Goal: Task Accomplishment & Management: Manage account settings

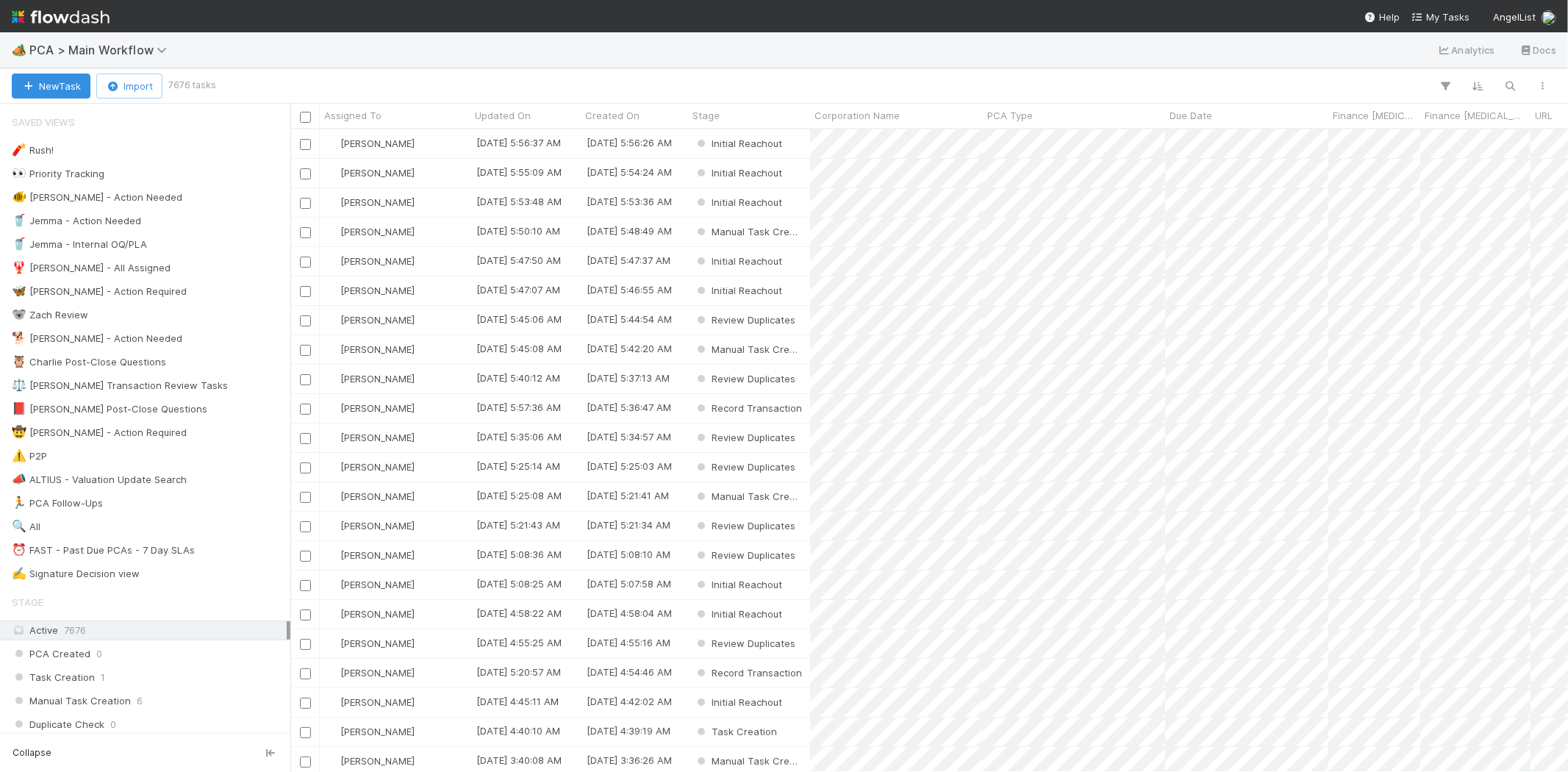
scroll to position [630, 1265]
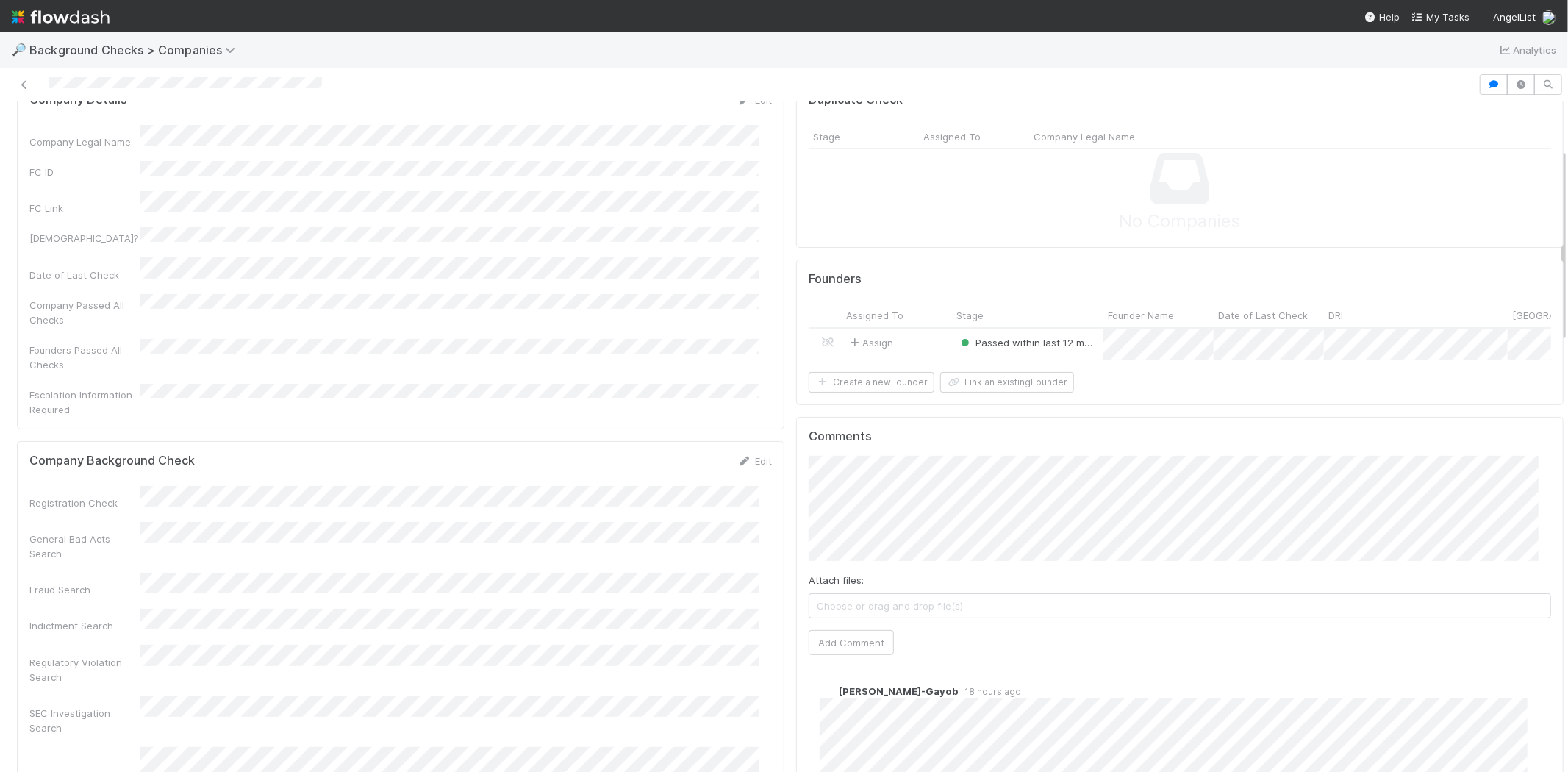
scroll to position [164, 0]
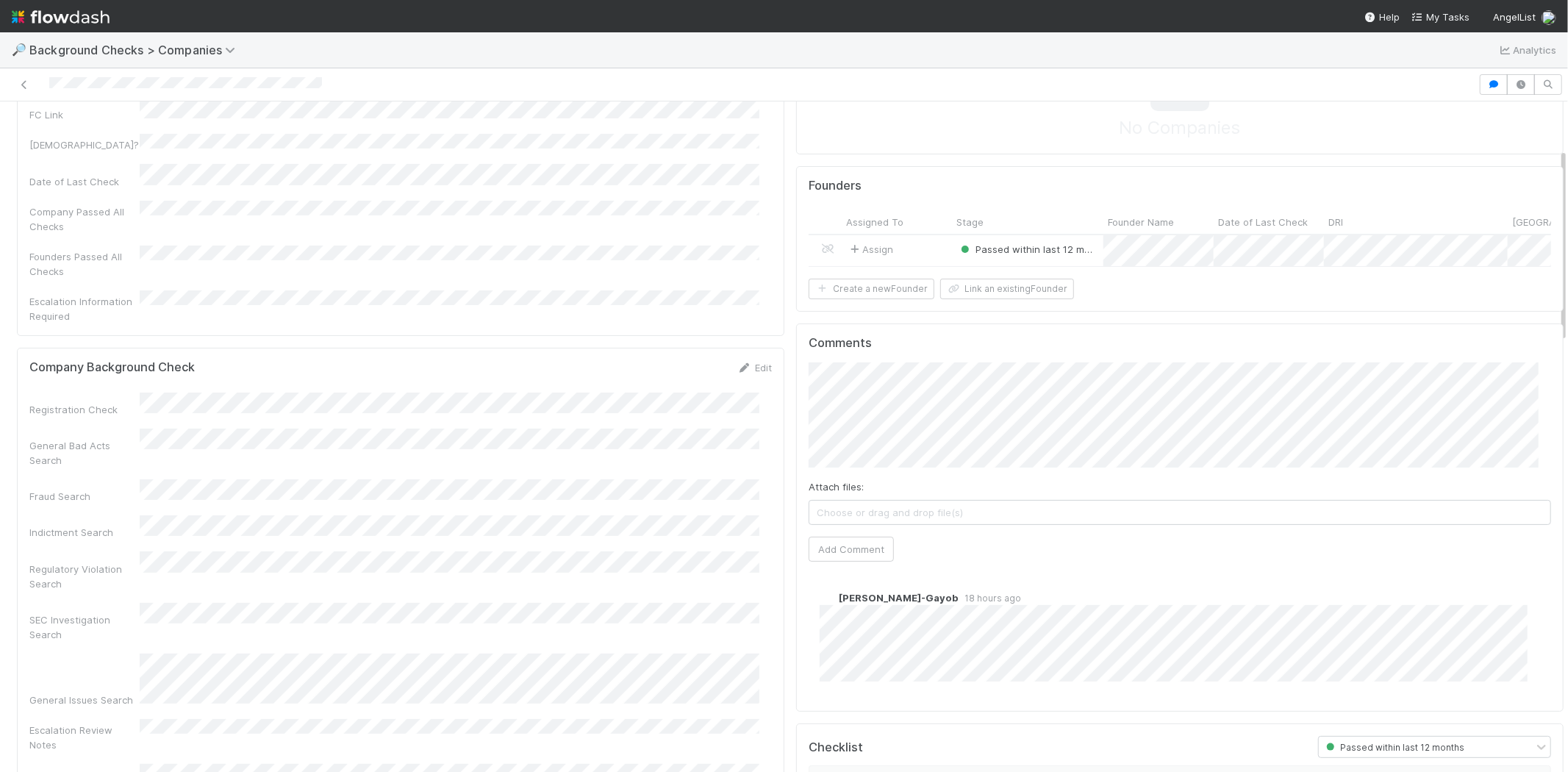
click at [321, 78] on div at bounding box center [739, 84] width 1466 height 21
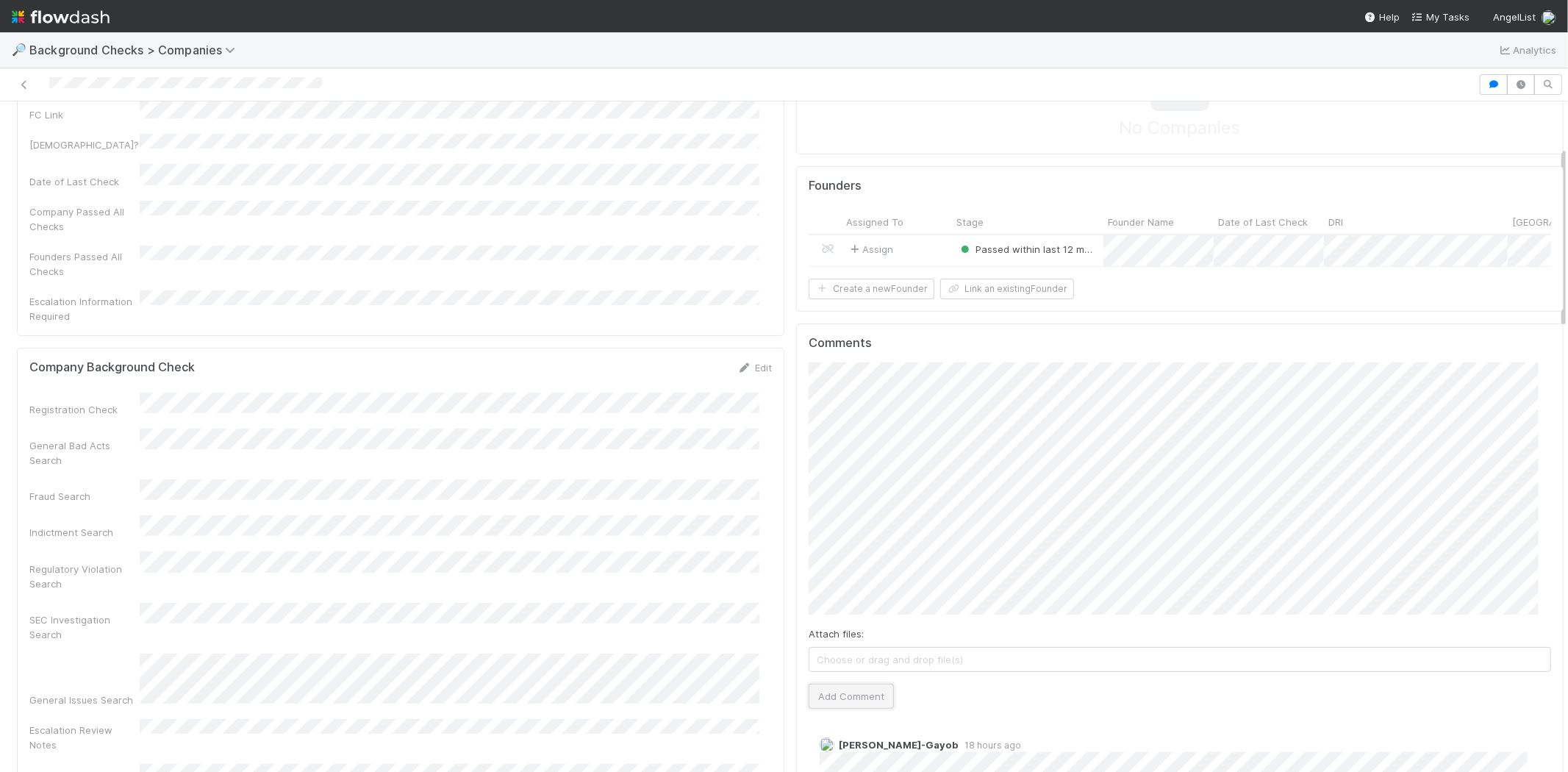
click at [865, 709] on button "Add Comment" at bounding box center [851, 696] width 85 height 25
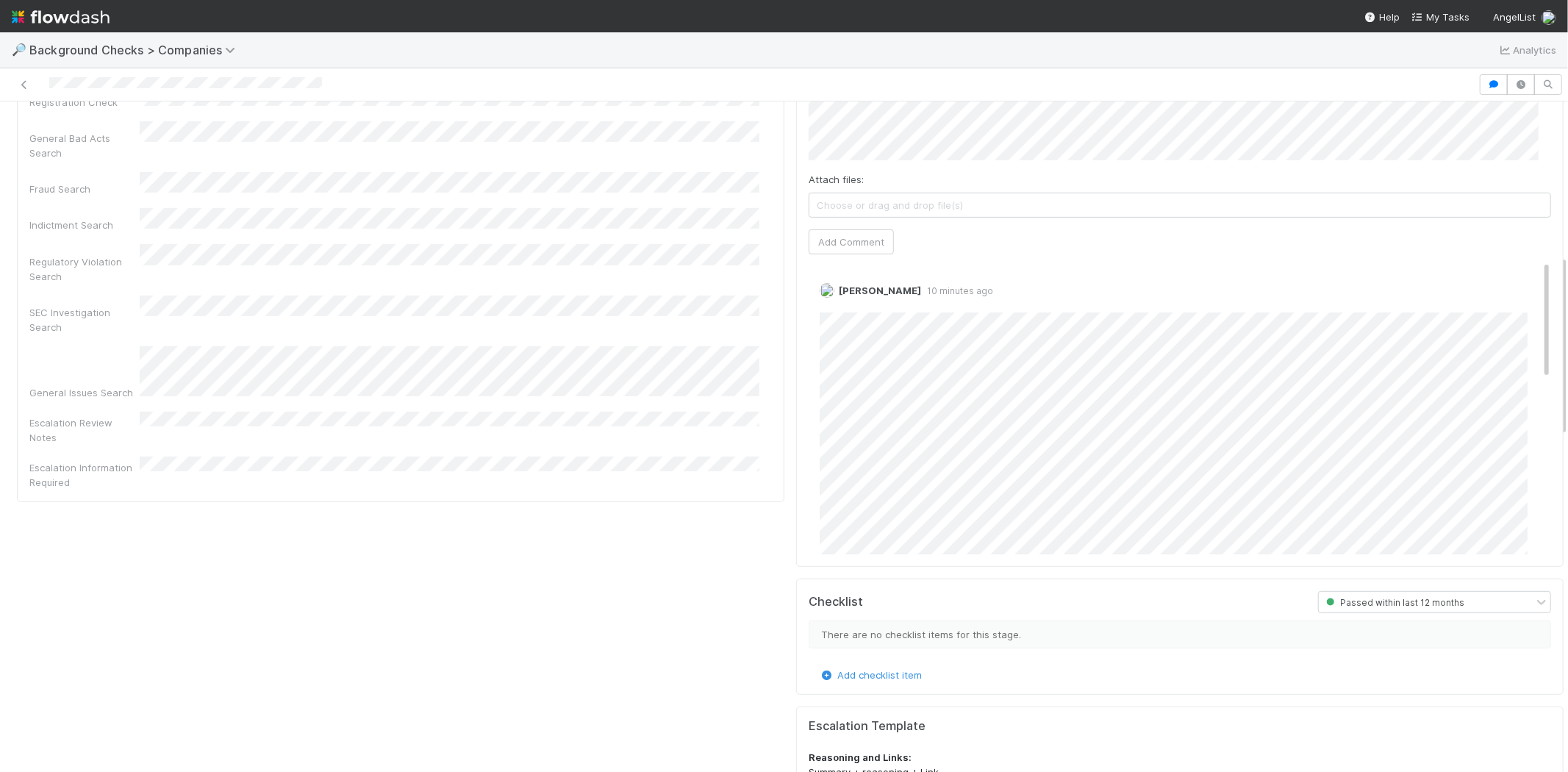
scroll to position [408, 0]
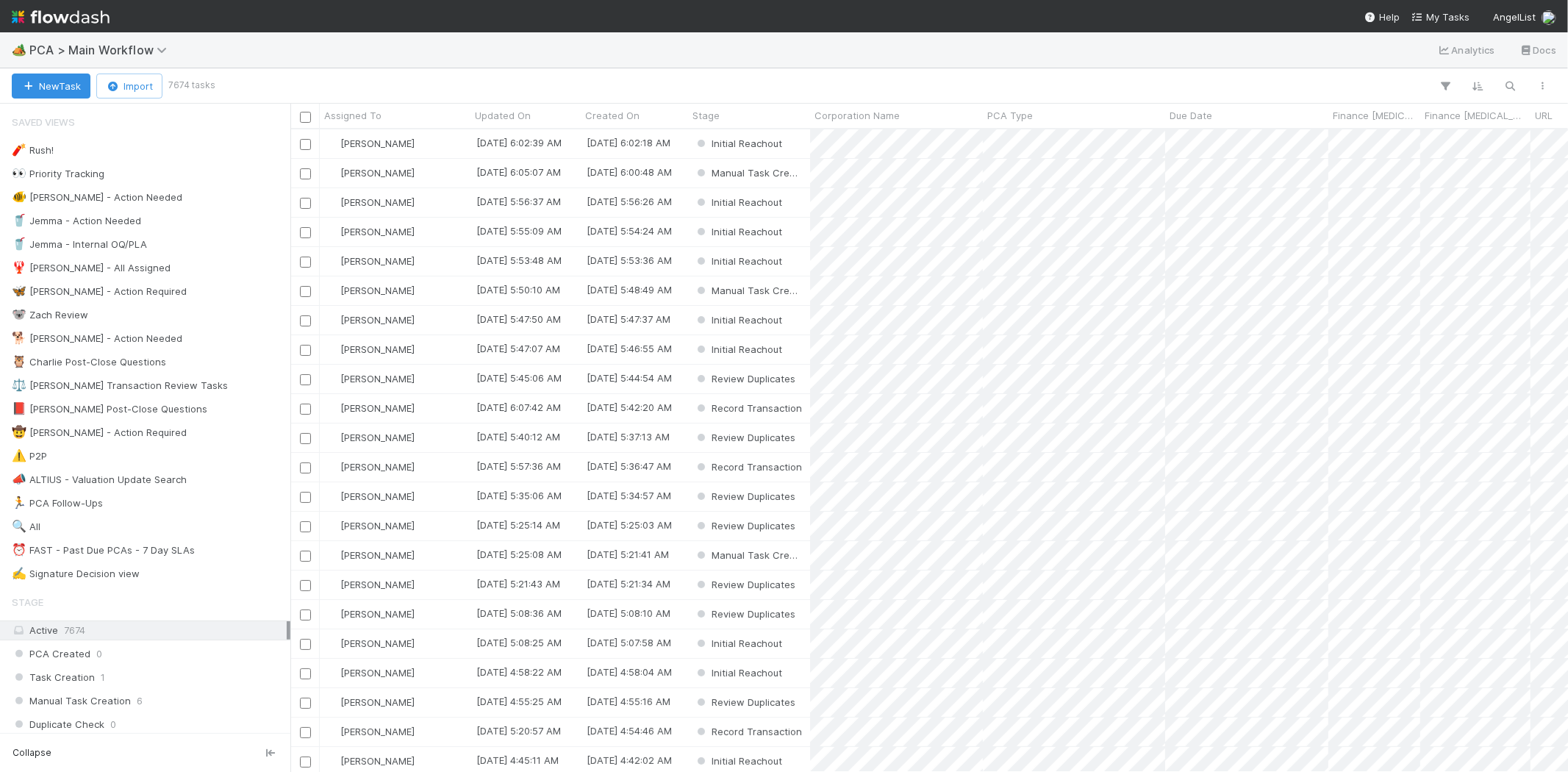
scroll to position [630, 1265]
click at [1440, 13] on span "My Tasks" at bounding box center [1440, 17] width 58 height 12
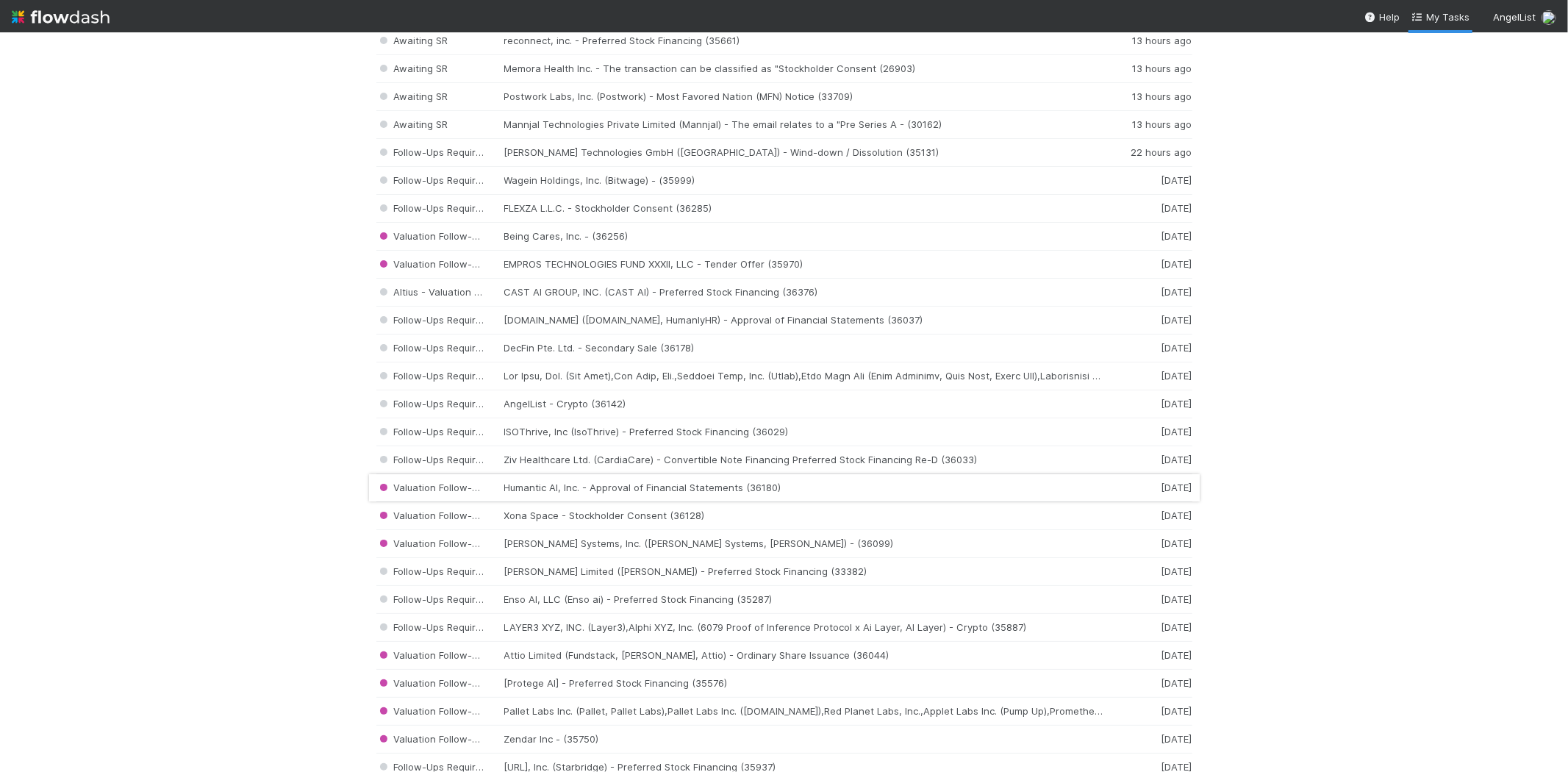
scroll to position [245, 0]
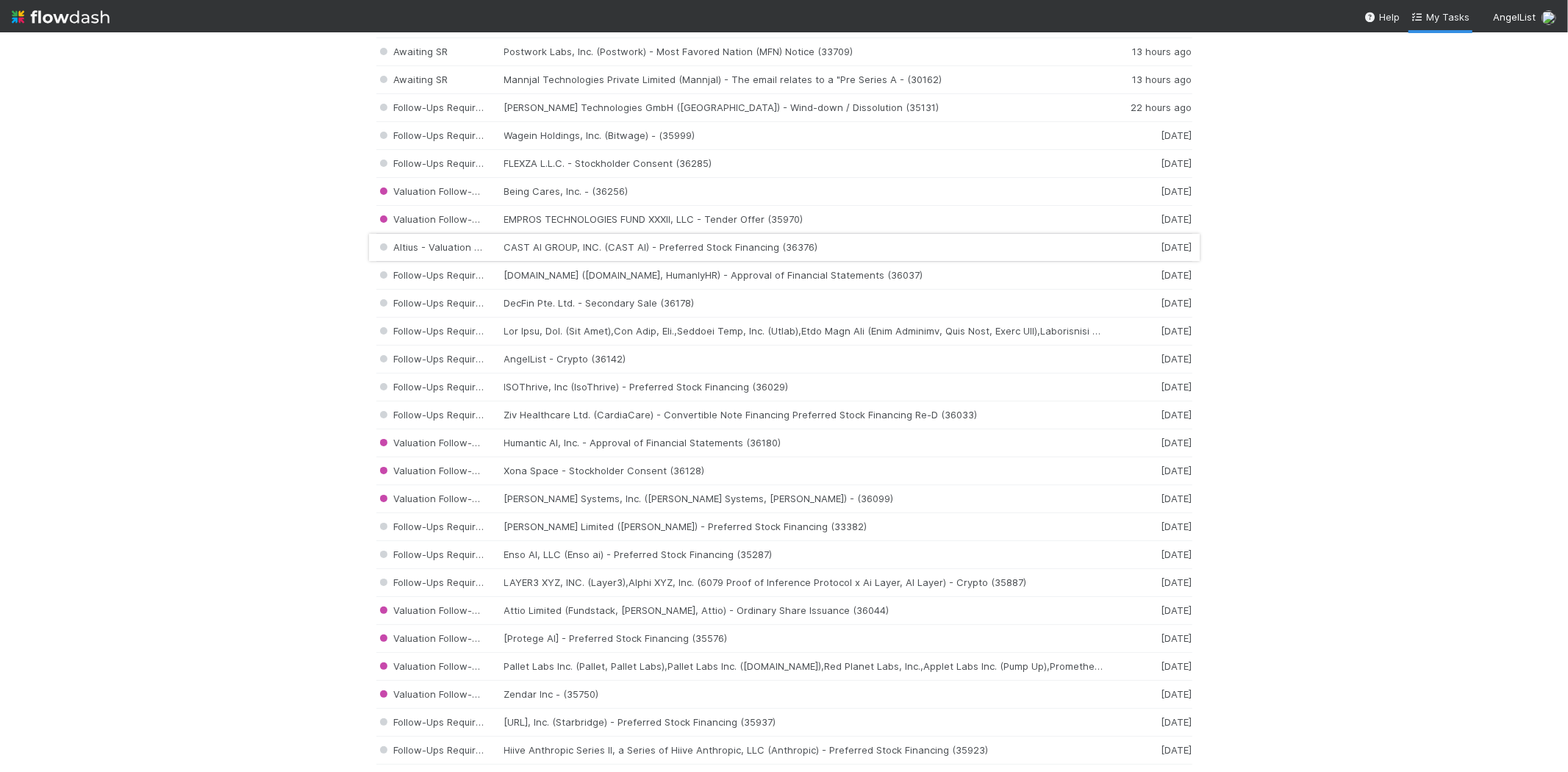
click at [627, 253] on div "Altius - Valuation Update CAST AI GROUP, INC. (CAST AI) - Preferred Stock Finan…" at bounding box center [784, 247] width 816 height 28
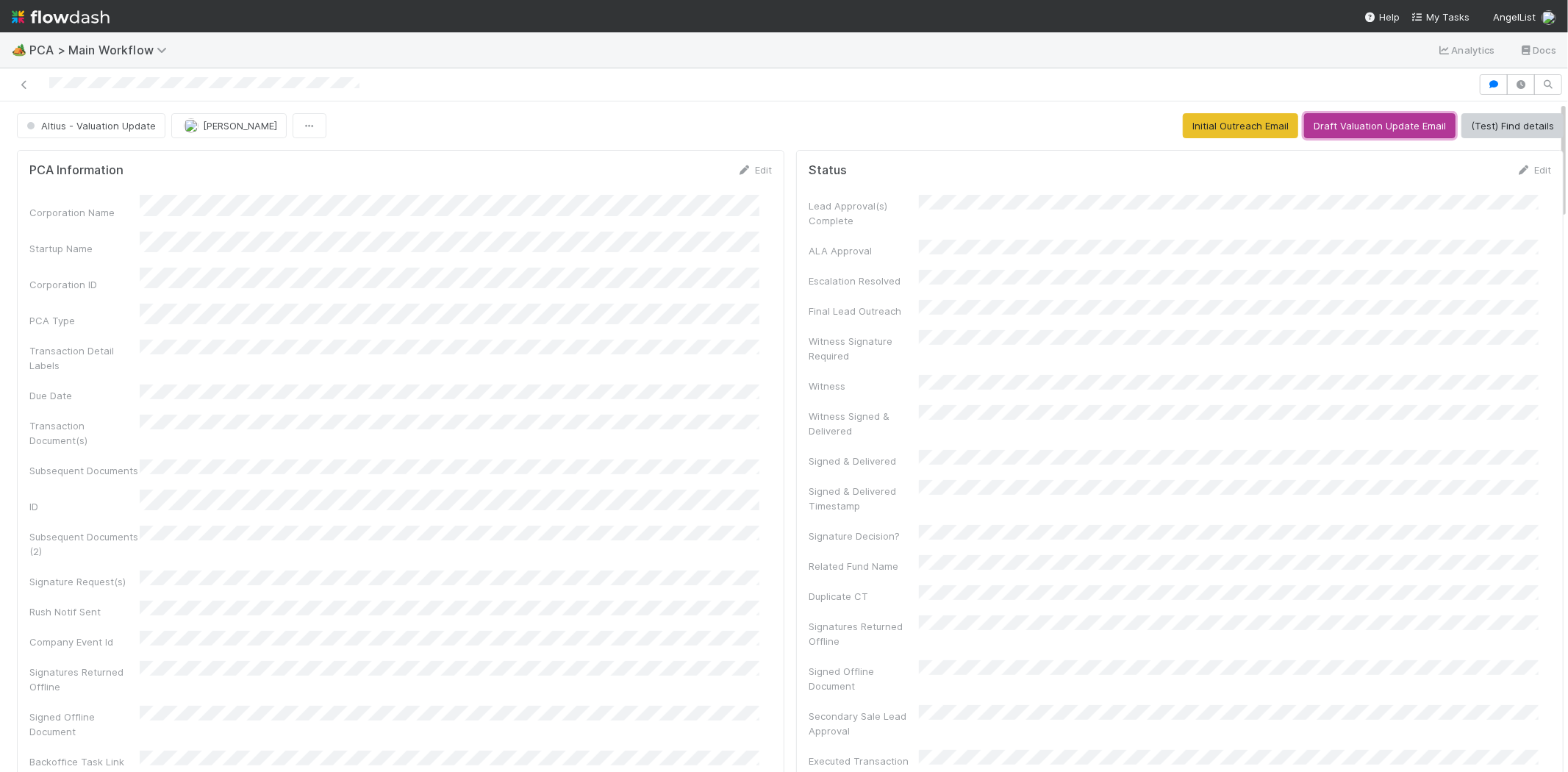
click at [1351, 125] on button "Draft Valuation Update Email" at bounding box center [1379, 126] width 151 height 25
click at [147, 128] on span "Valuation Follow-Ups Required" at bounding box center [102, 126] width 157 height 12
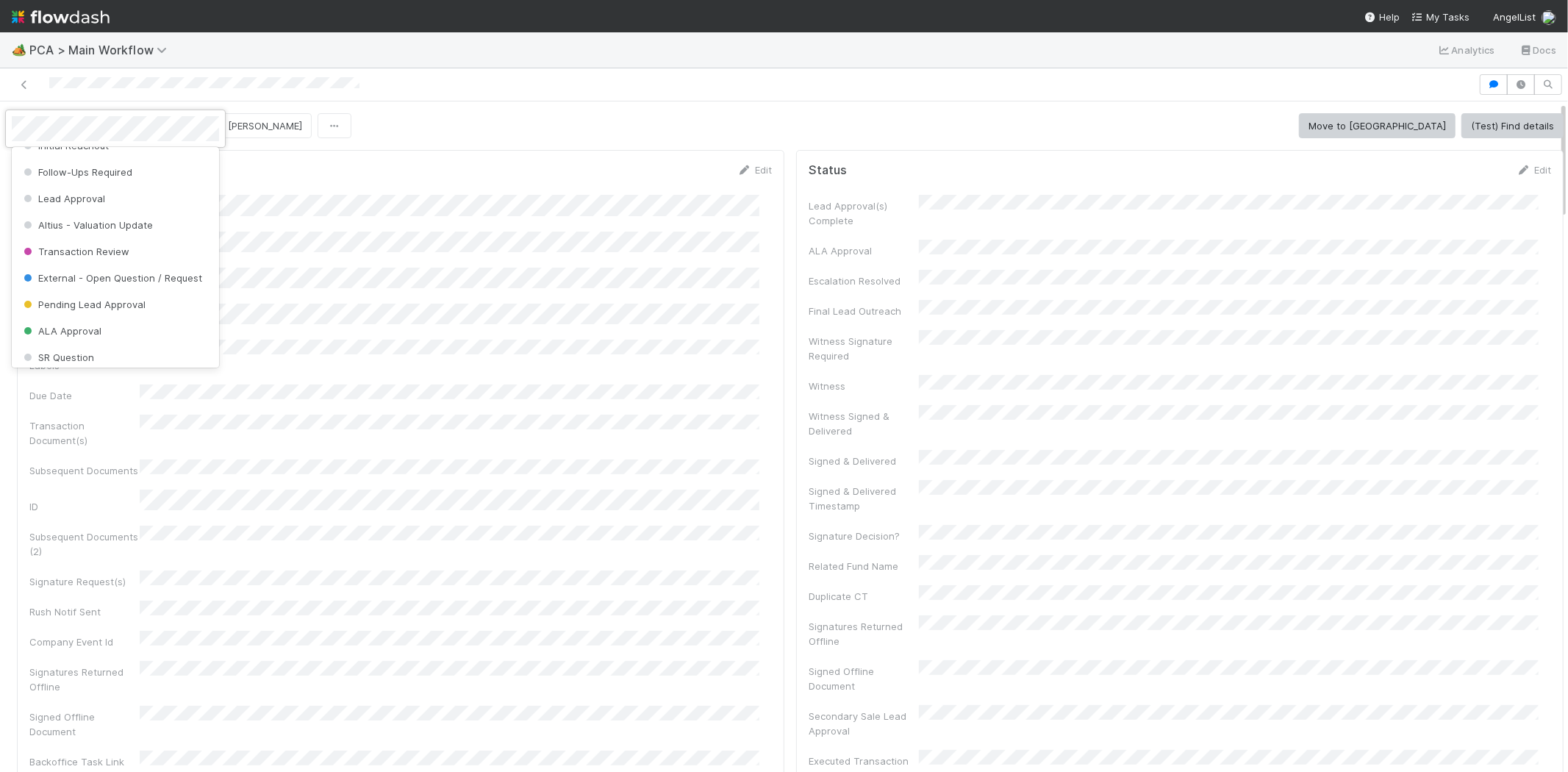
scroll to position [144, 0]
click at [562, 49] on div at bounding box center [784, 386] width 1568 height 772
drag, startPoint x: 1090, startPoint y: 285, endPoint x: 1077, endPoint y: 287, distance: 13.2
click at [1092, 284] on div at bounding box center [784, 386] width 1568 height 772
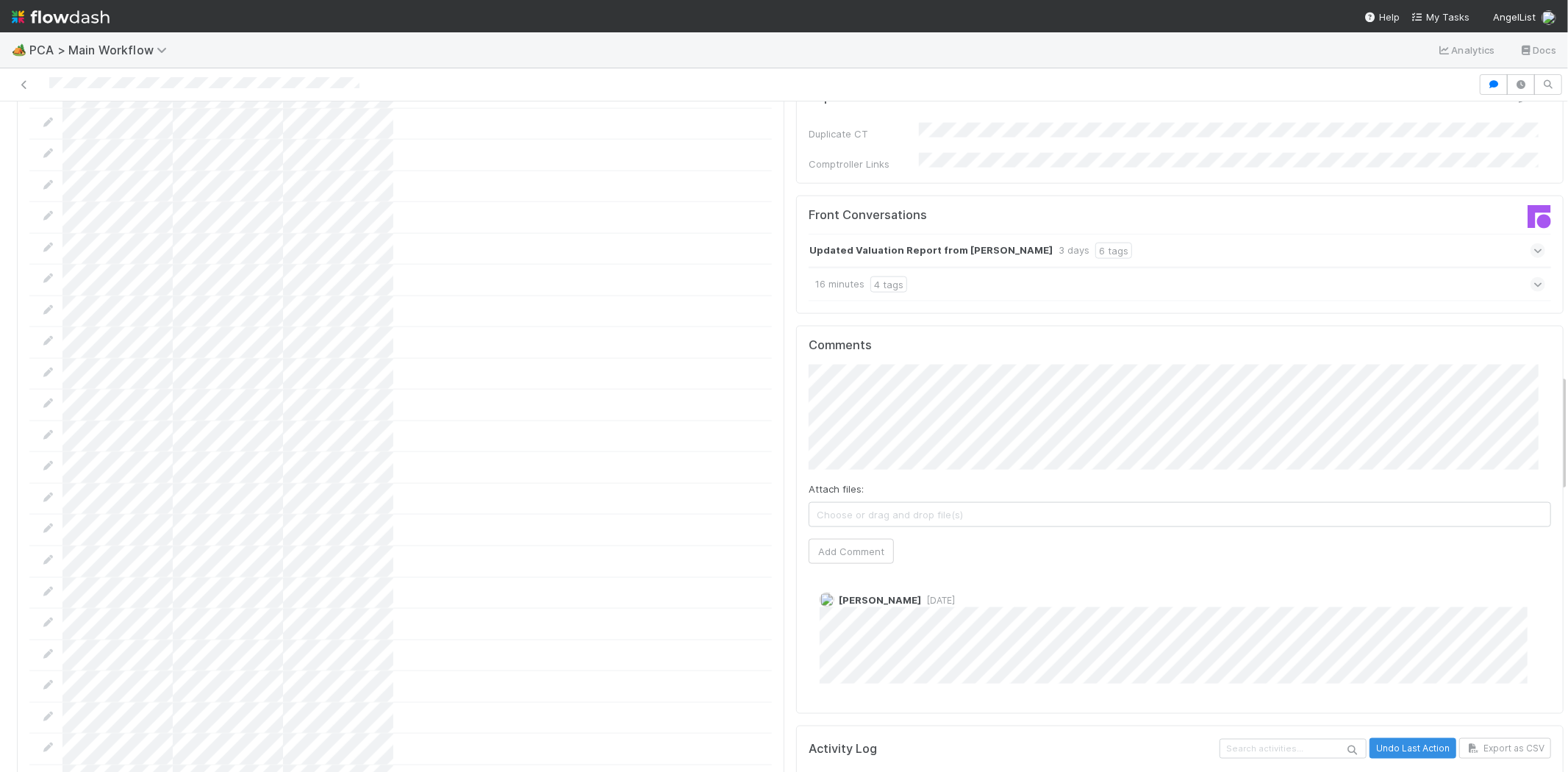
scroll to position [1552, 0]
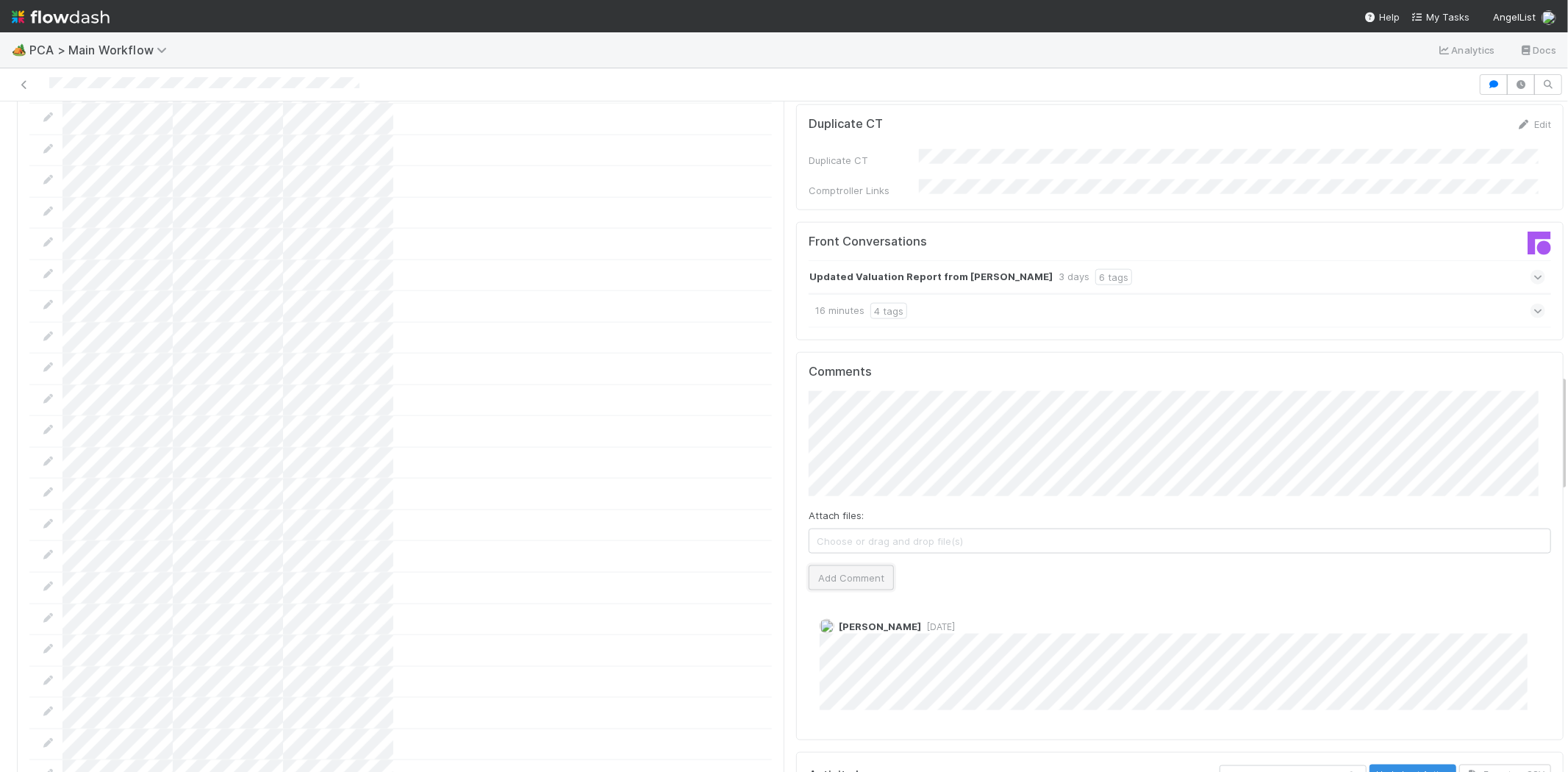
click at [848, 565] on button "Add Comment" at bounding box center [851, 578] width 85 height 25
drag, startPoint x: 46, startPoint y: 83, endPoint x: 149, endPoint y: 73, distance: 103.5
click at [149, 74] on div at bounding box center [739, 84] width 1466 height 21
click at [1446, 17] on span "My Tasks" at bounding box center [1440, 17] width 58 height 12
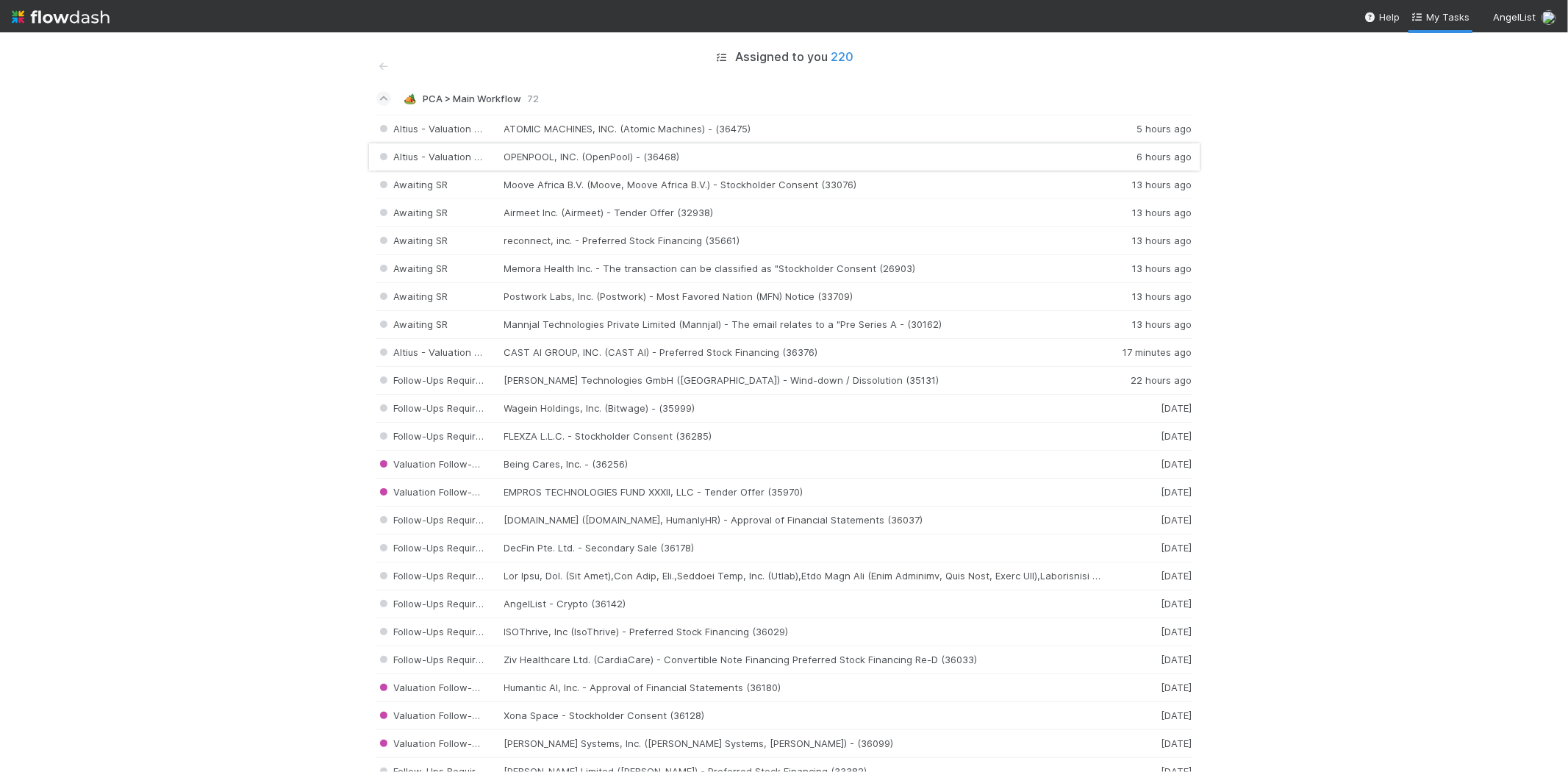
click at [532, 162] on div "Altius - Valuation Update OPENPOOL, INC. (OpenPool) - (36468) 6 hours ago" at bounding box center [784, 157] width 816 height 28
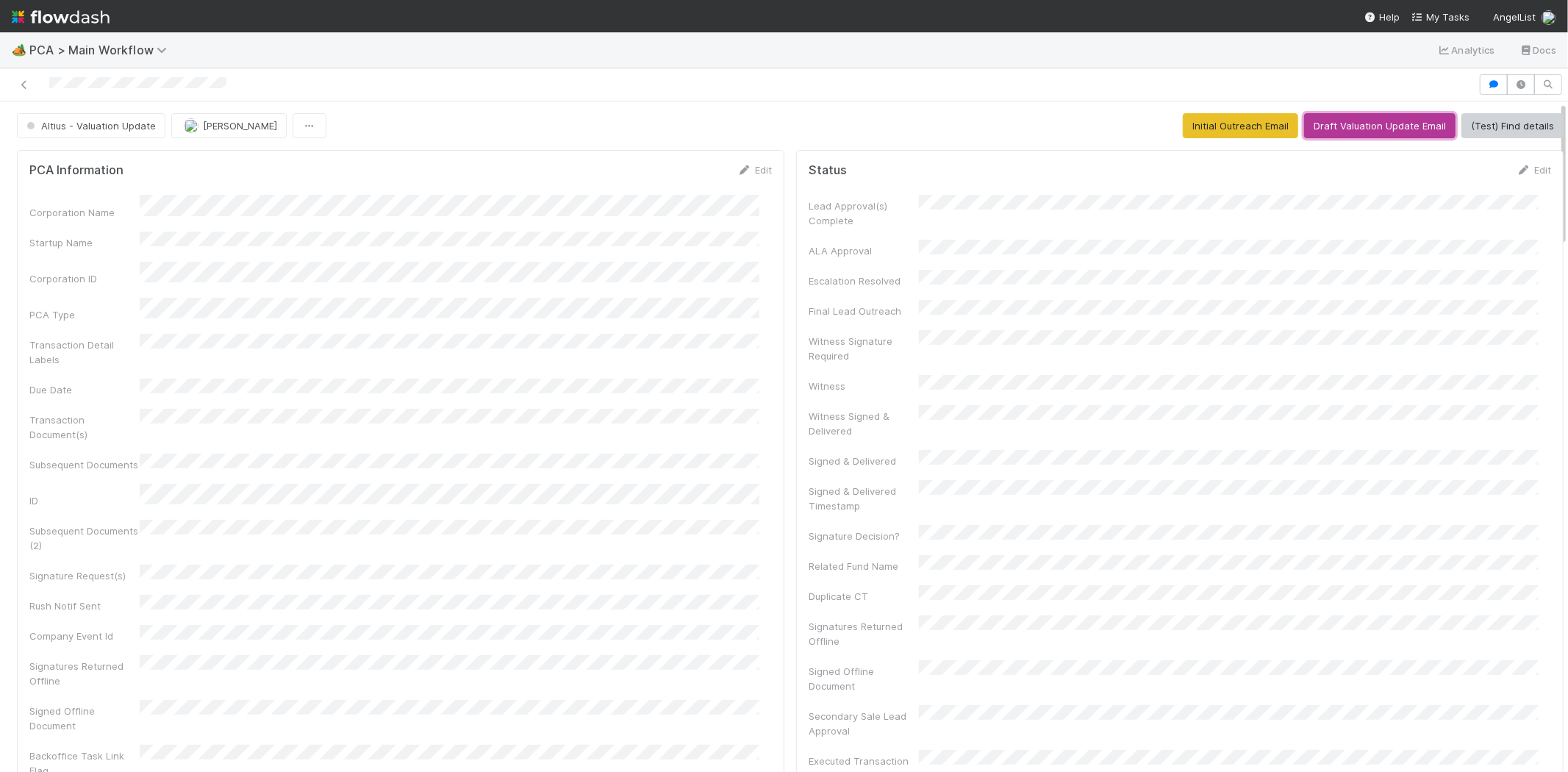
click at [1349, 127] on button "Draft Valuation Update Email" at bounding box center [1379, 126] width 151 height 25
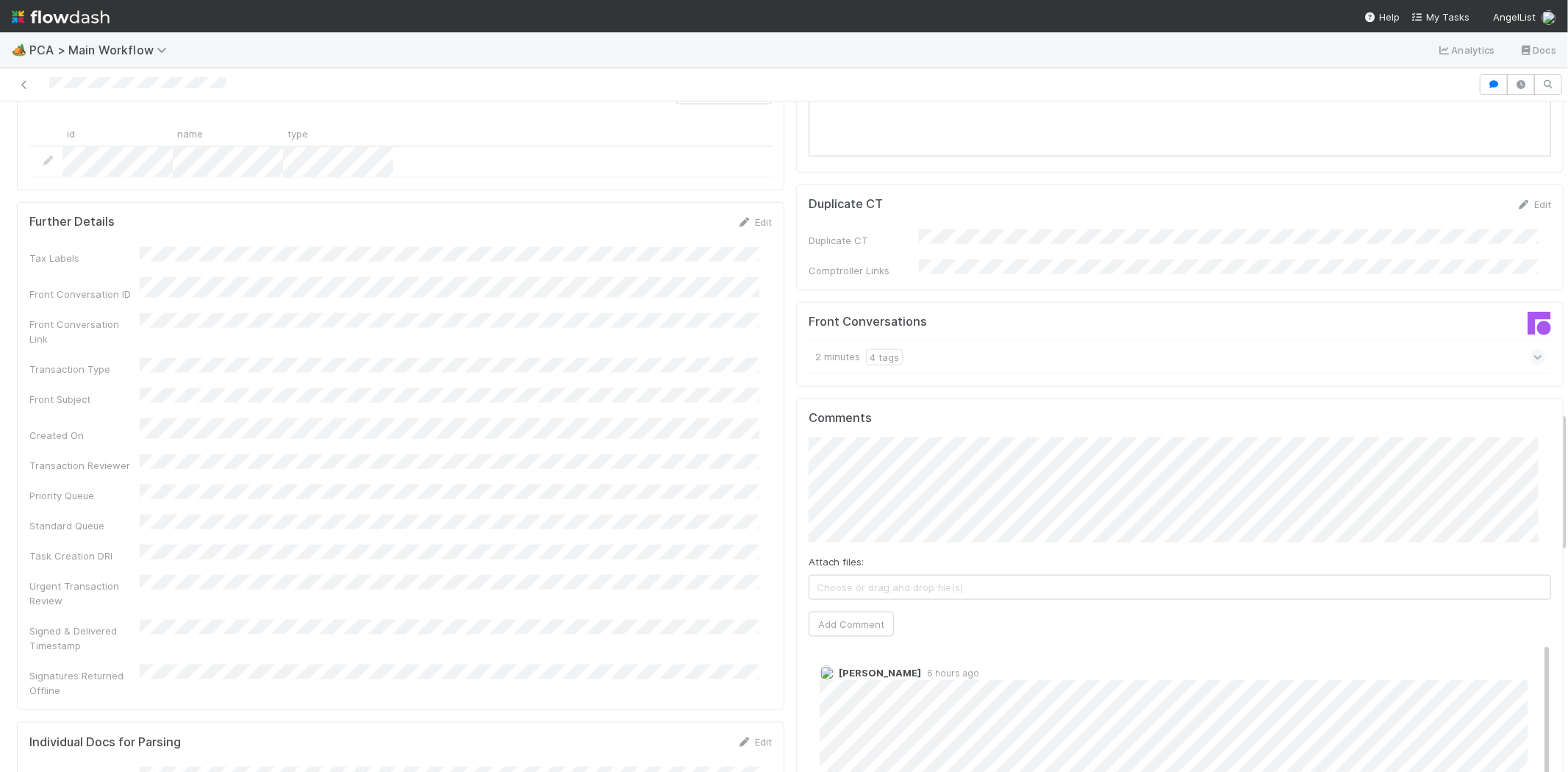
drag, startPoint x: 901, startPoint y: 578, endPoint x: 976, endPoint y: 546, distance: 81.5
click at [976, 546] on div "Attach files: Choose or drag and drop file(s) Add Comment" at bounding box center [1180, 537] width 743 height 199
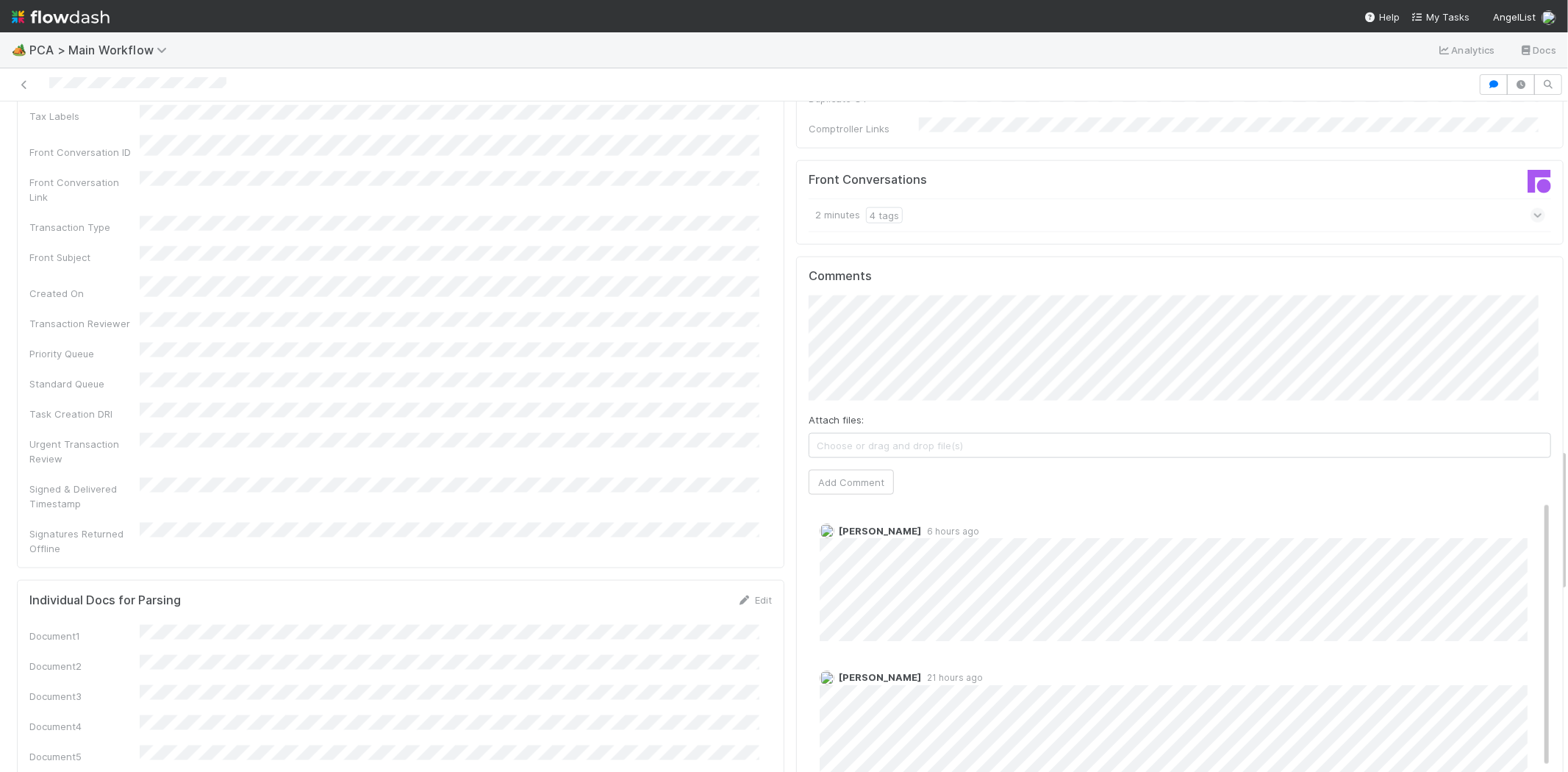
scroll to position [1635, 0]
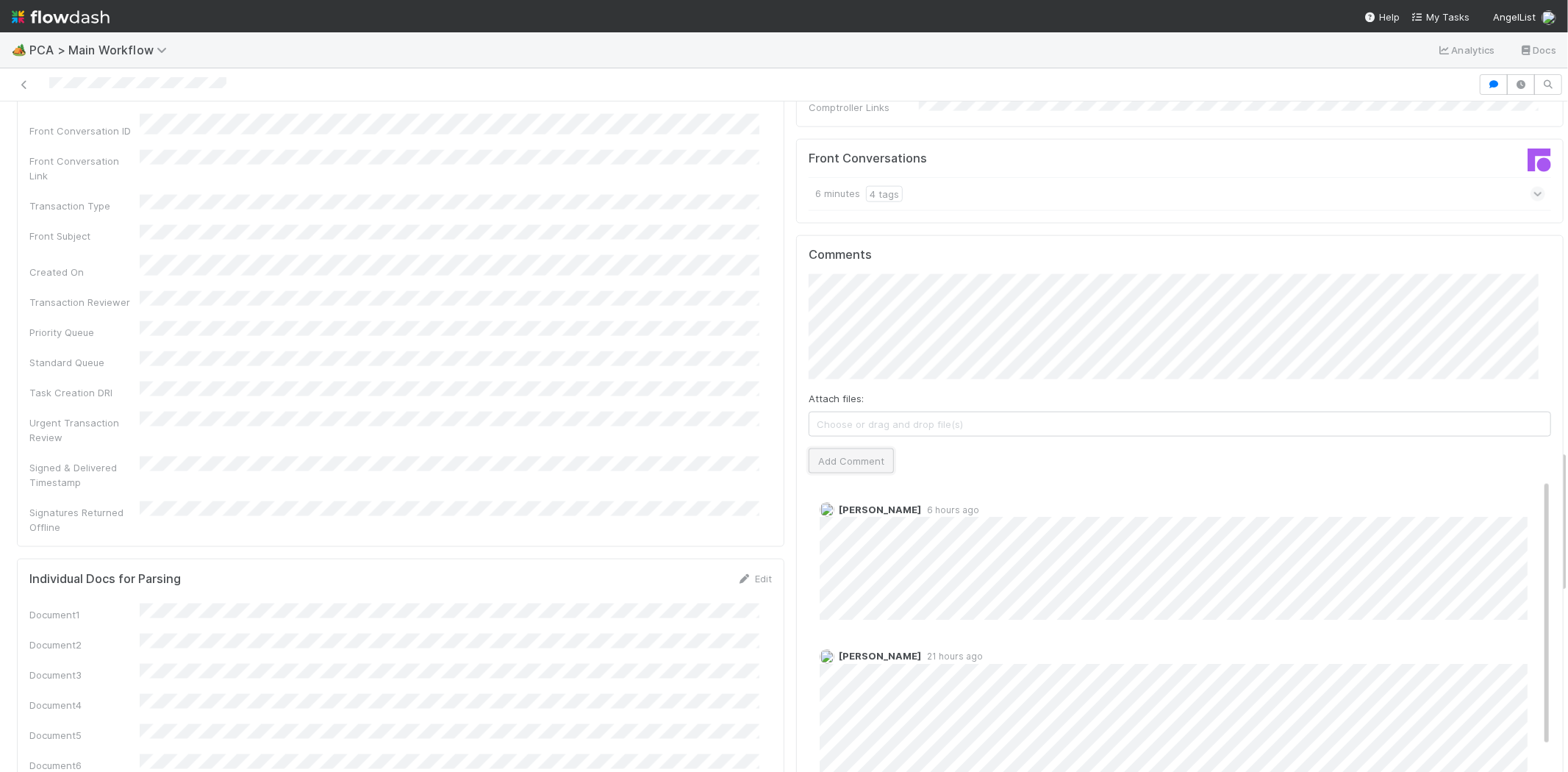
click at [848, 448] on button "Add Comment" at bounding box center [851, 461] width 85 height 25
click at [126, 88] on div at bounding box center [739, 84] width 1466 height 21
click at [1431, 15] on span "My Tasks" at bounding box center [1440, 17] width 58 height 12
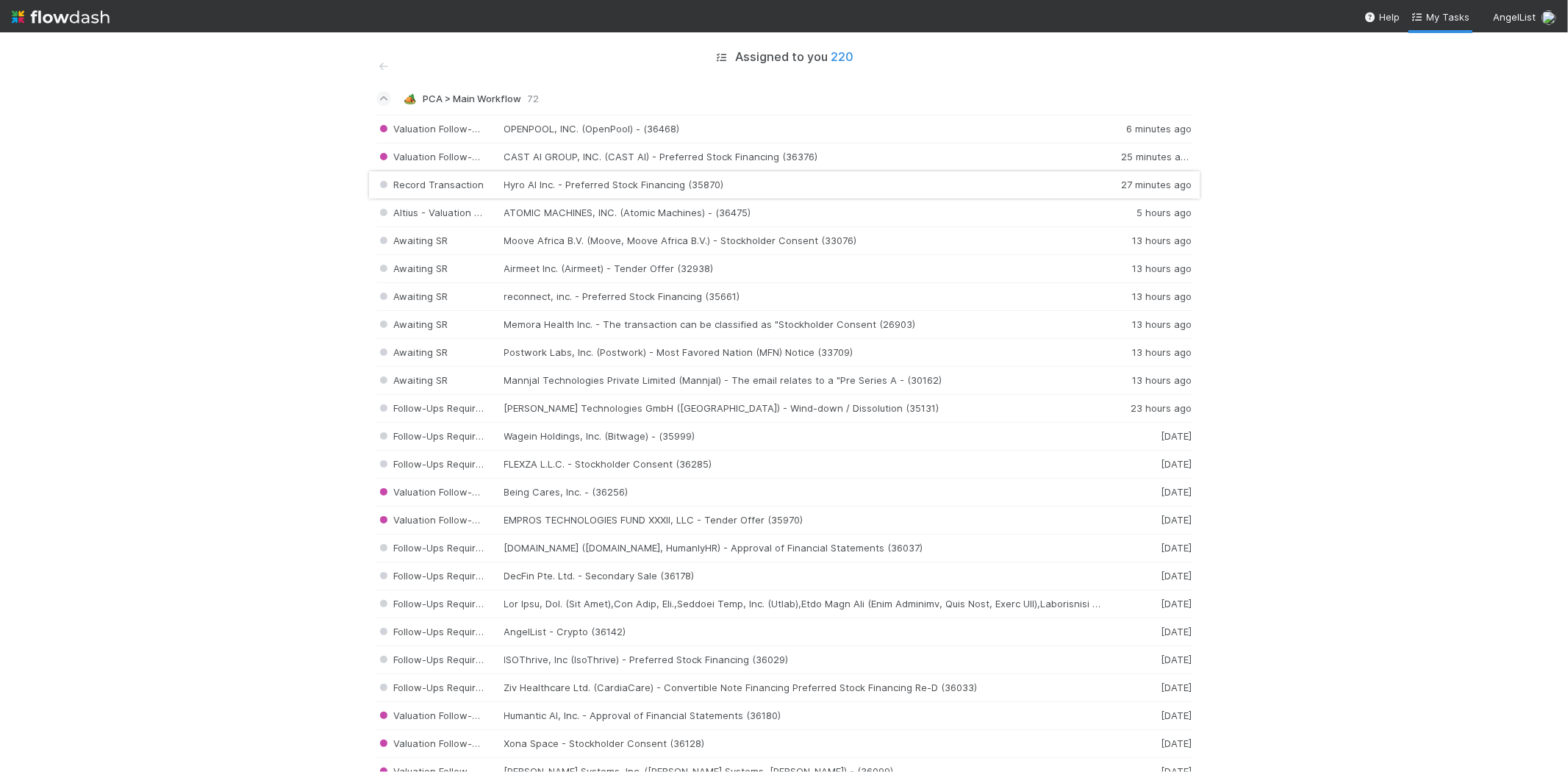
click at [573, 181] on div "Record Transaction Hyro AI Inc. - Preferred Stock Financing (35870) 27 minutes …" at bounding box center [784, 184] width 816 height 28
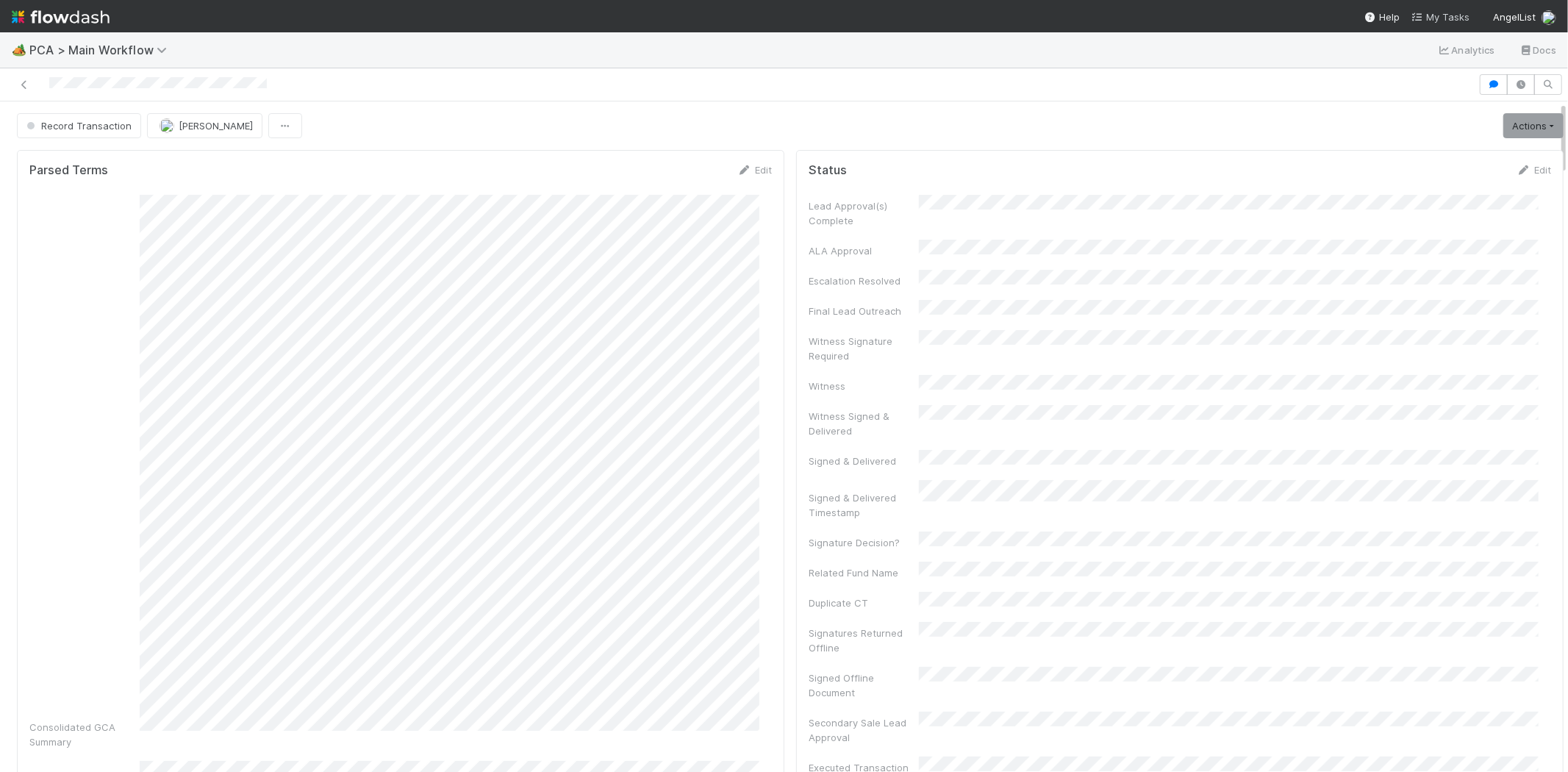
click at [1445, 11] on span "My Tasks" at bounding box center [1440, 17] width 58 height 12
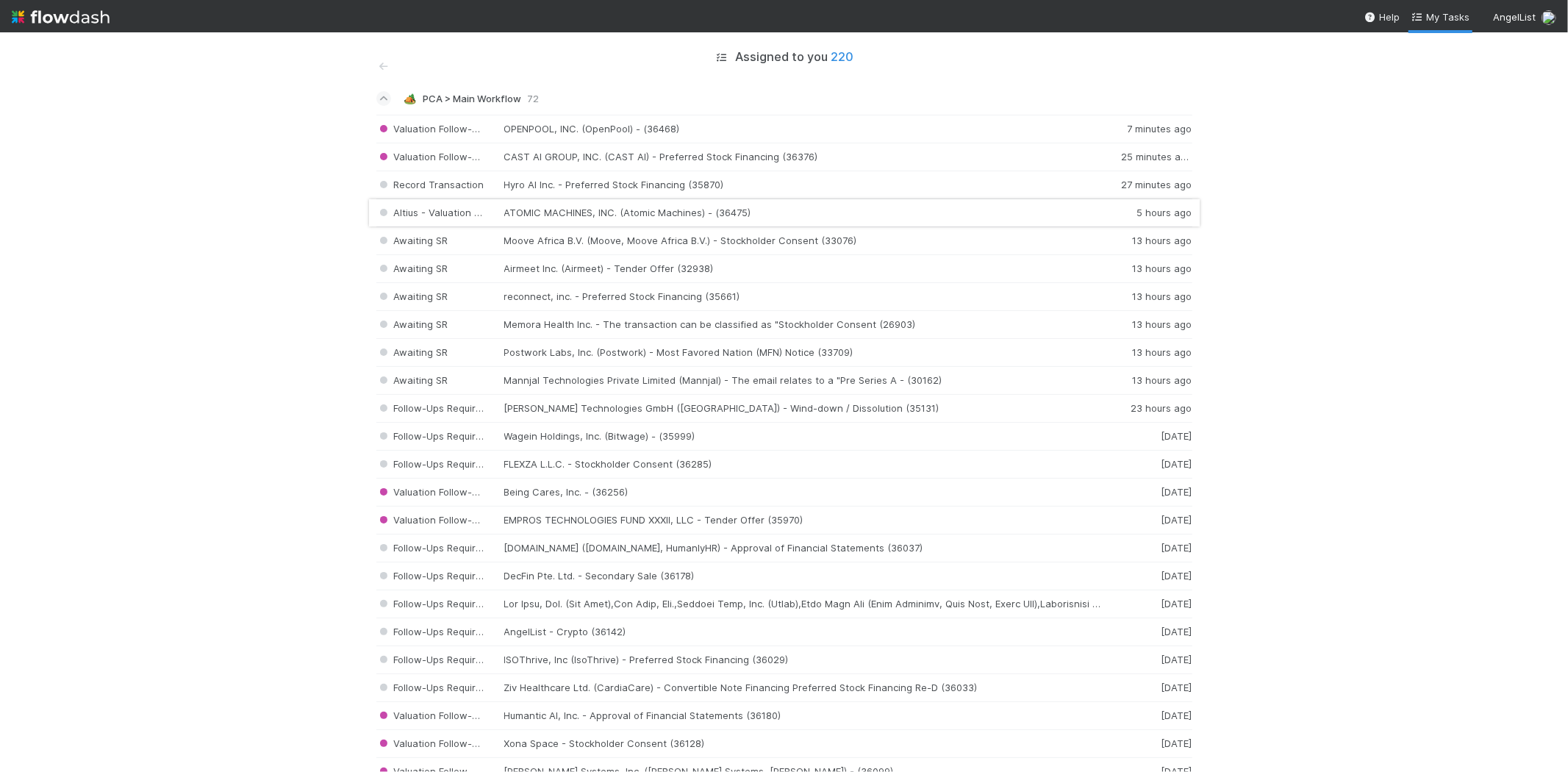
click at [607, 211] on div "Altius - Valuation Update ATOMIC MACHINES, INC. (Atomic Machines) - (36475) 5 h…" at bounding box center [784, 213] width 816 height 28
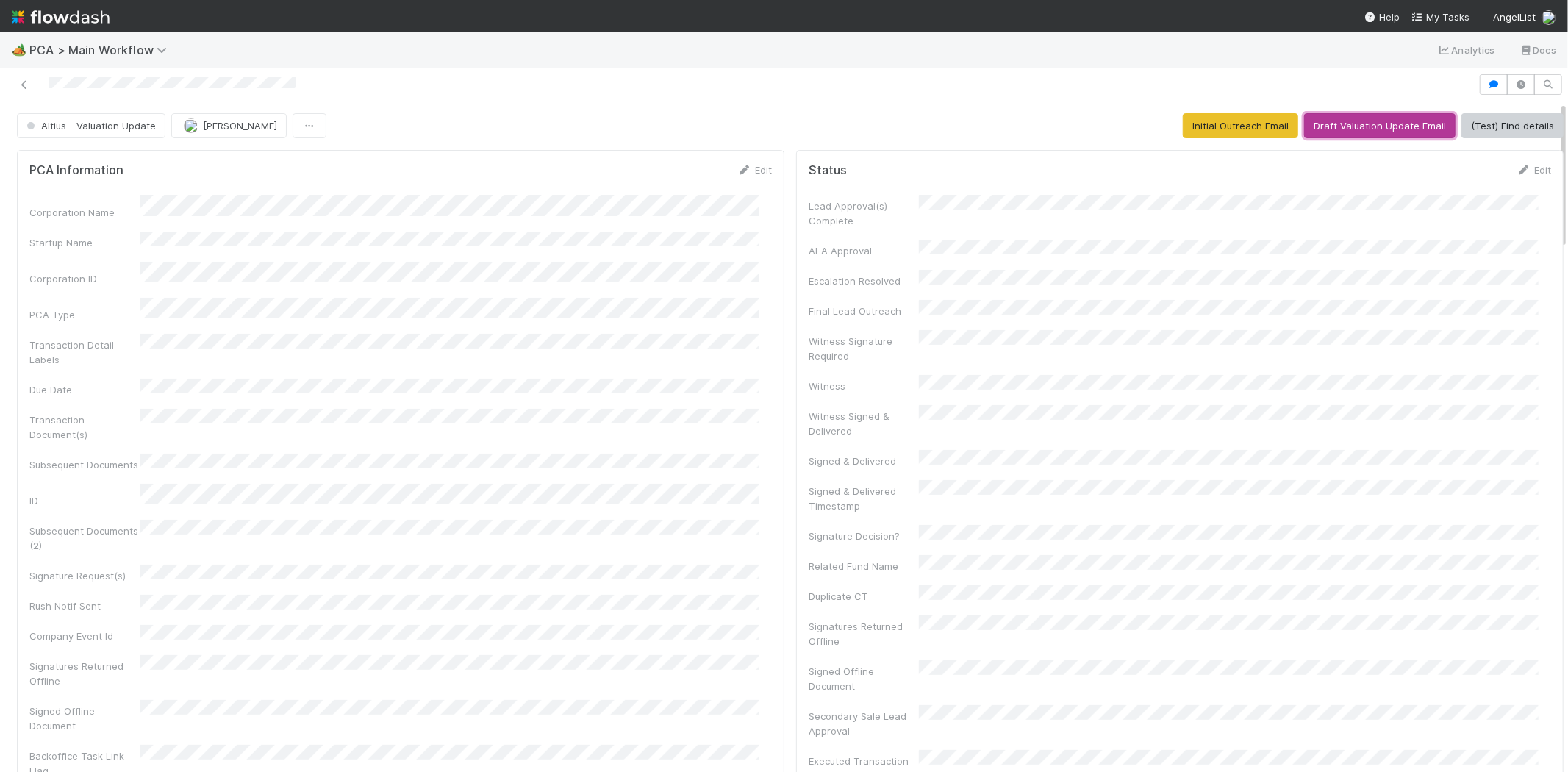
click at [1349, 123] on button "Draft Valuation Update Email" at bounding box center [1379, 126] width 151 height 25
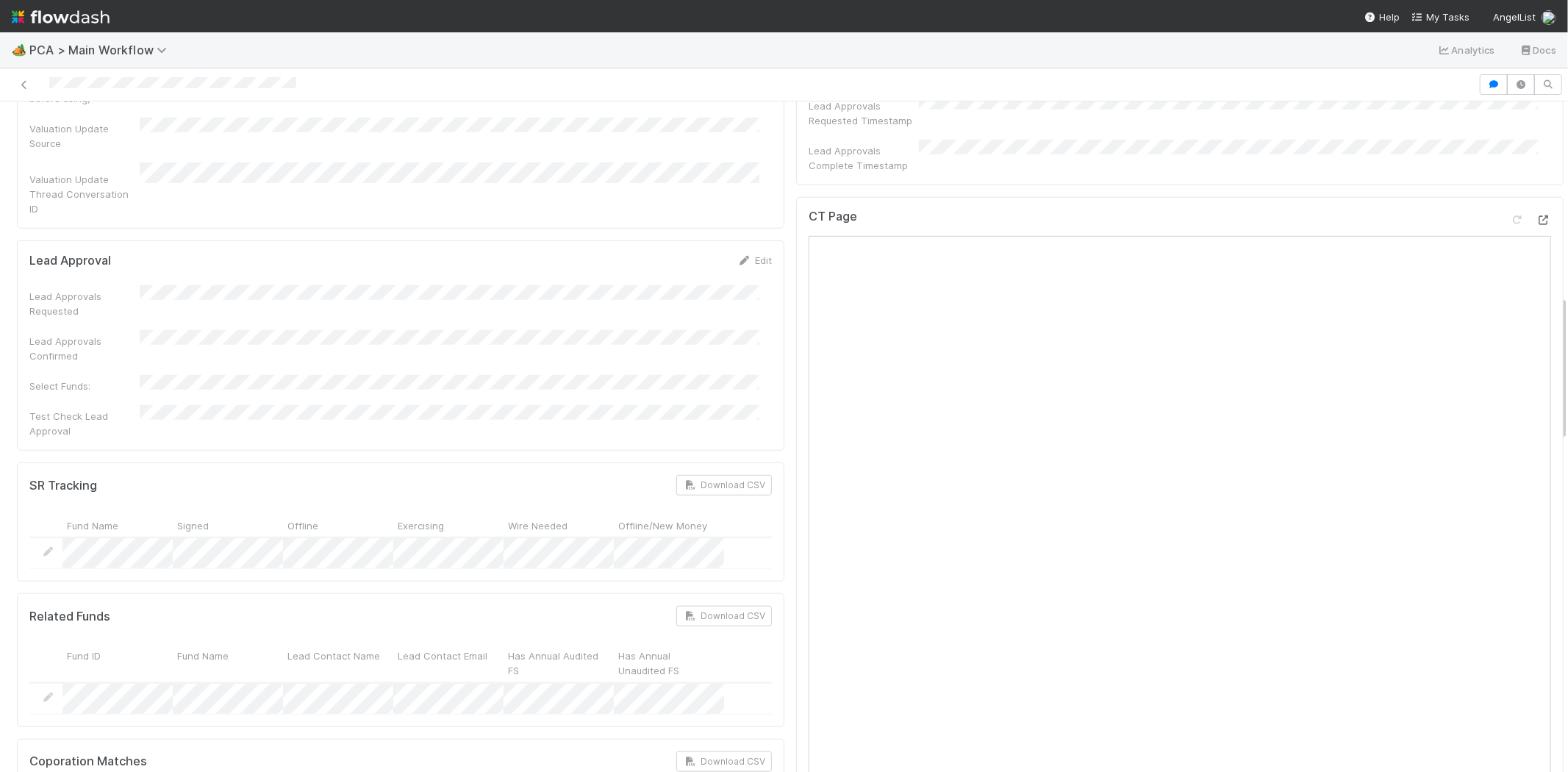
scroll to position [898, 0]
